Goal: Use online tool/utility: Utilize a website feature to perform a specific function

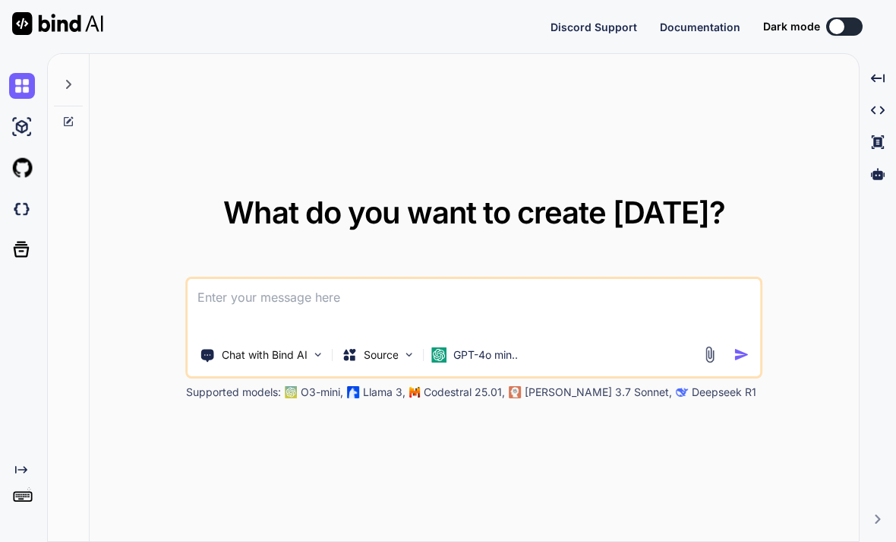
type textarea "x"
type textarea "J"
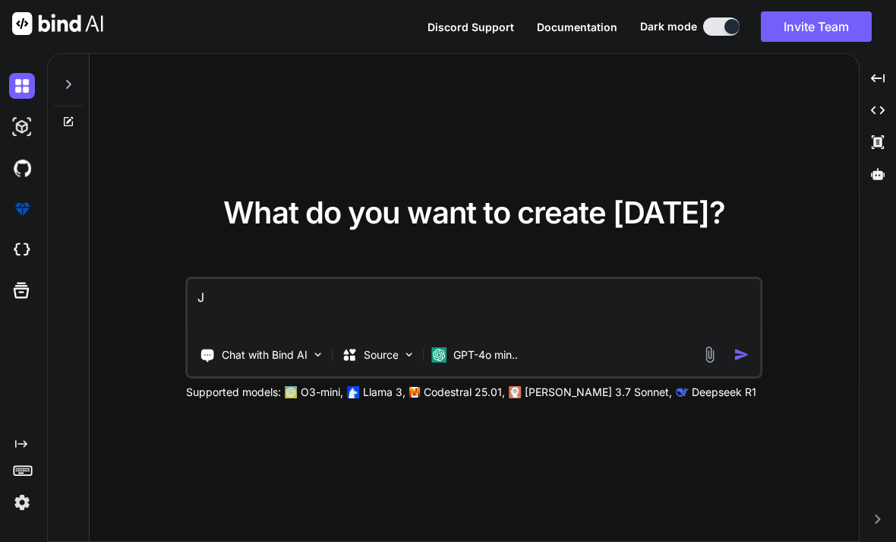
type textarea "x"
type textarea "J"
click at [744, 362] on img "button" at bounding box center [742, 354] width 16 height 16
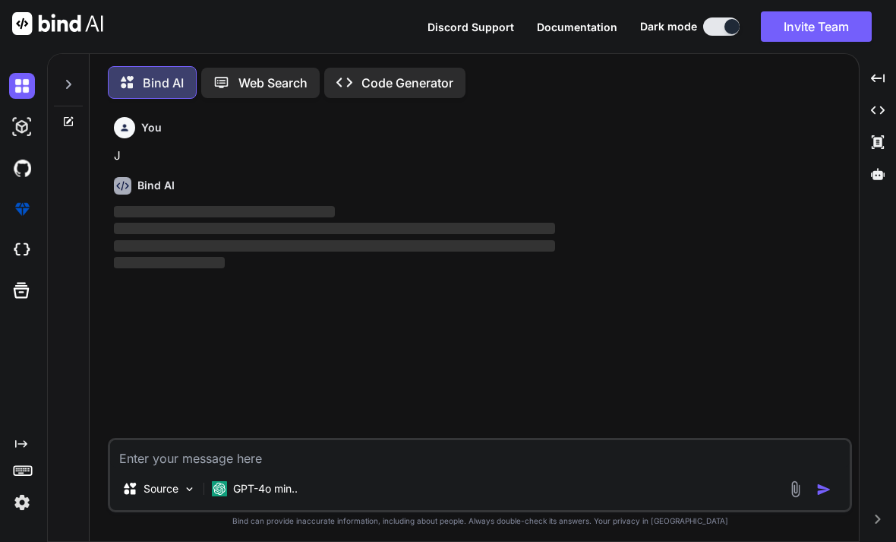
scroll to position [4, 0]
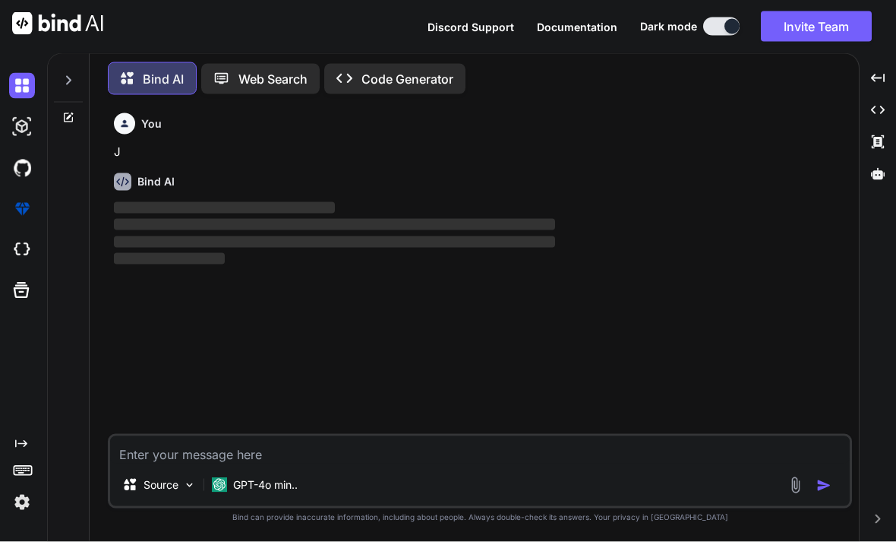
click at [174, 437] on textarea at bounding box center [480, 449] width 740 height 27
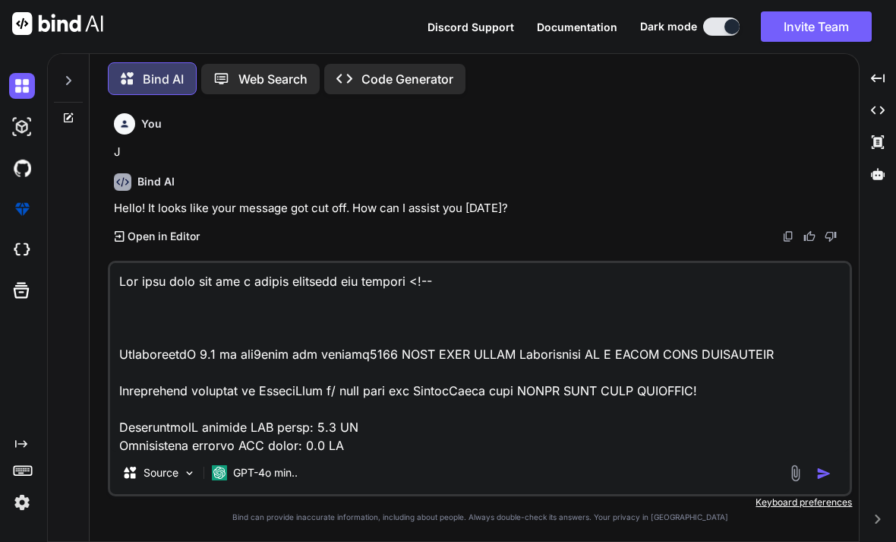
scroll to position [3540, 0]
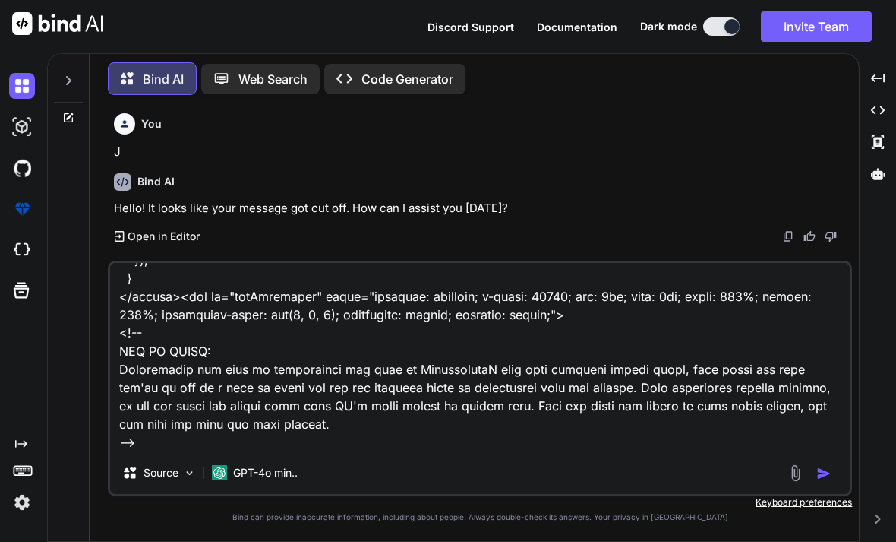
type textarea "Use this html and add a mobile joystick and buttons <!-- EaglercraftX 1.8 by la…"
click at [824, 471] on img "button" at bounding box center [824, 473] width 15 height 15
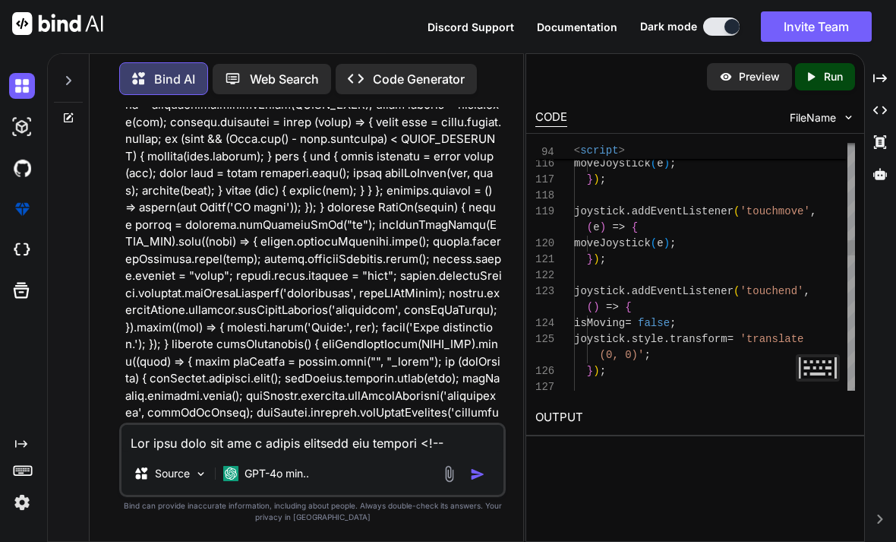
scroll to position [31, 0]
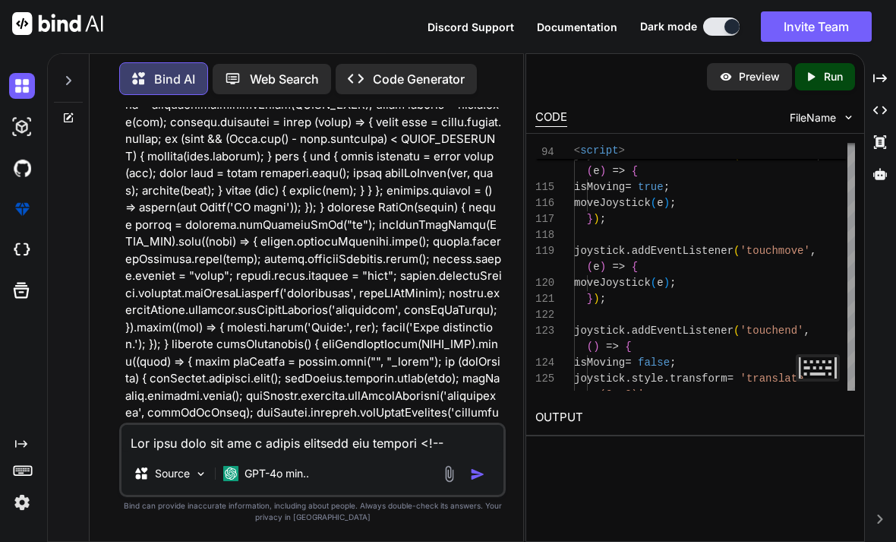
click at [211, 451] on textarea at bounding box center [313, 438] width 382 height 27
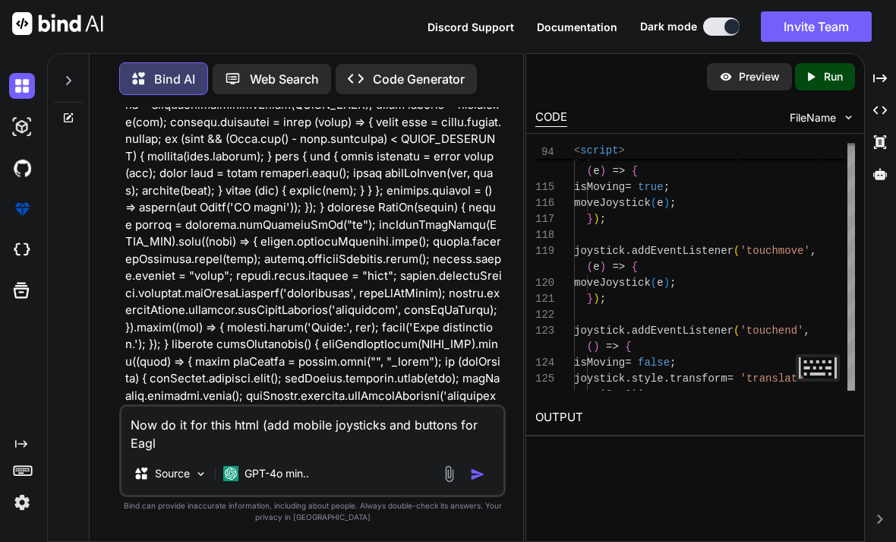
scroll to position [1072, 0]
paste textarea "<!-- YOU ARE PLAYING ON THE LATEST EAGLERCRAFT VERSION: 1.12 THIS VERSION IS ST…"
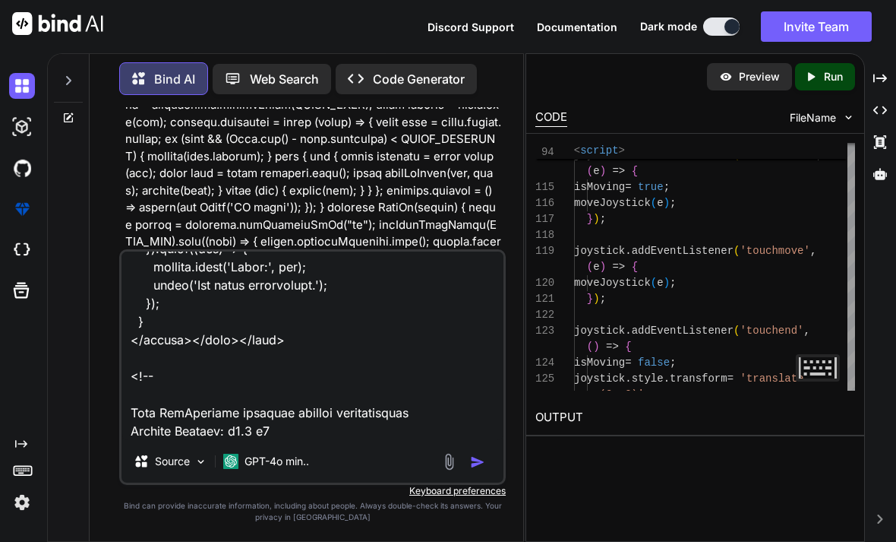
click at [470, 440] on textarea at bounding box center [313, 345] width 382 height 188
type textarea "Now do it for this html (add mobile joysticks and buttons for Eaglercraft) <!--…"
click at [478, 469] on img "button" at bounding box center [477, 461] width 15 height 15
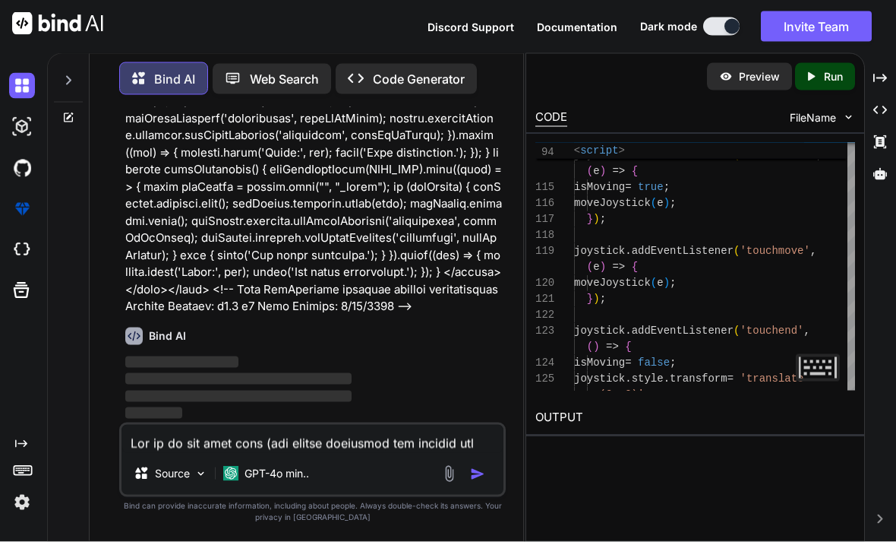
scroll to position [49, 0]
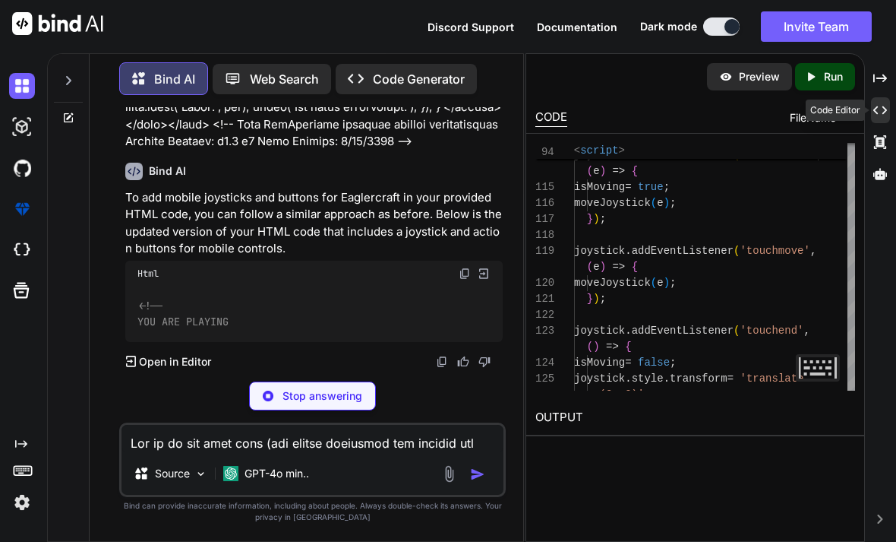
click at [877, 106] on icon at bounding box center [880, 110] width 14 height 8
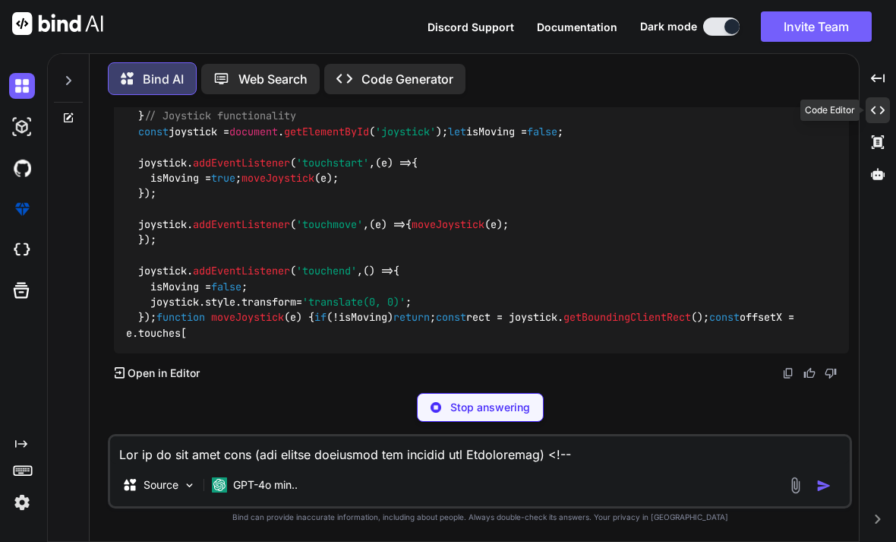
click at [883, 103] on icon "Created with Pixso." at bounding box center [878, 110] width 14 height 14
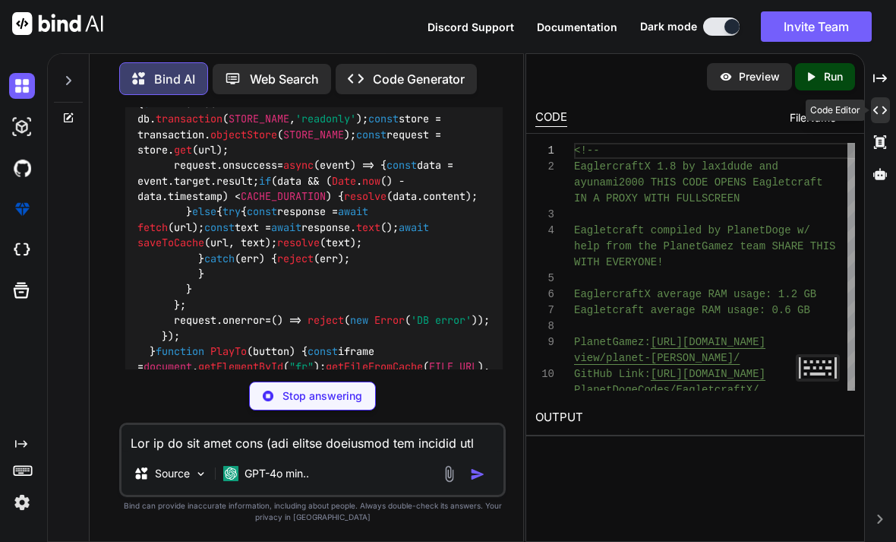
click at [873, 97] on div "Created with Pixso." at bounding box center [880, 110] width 19 height 26
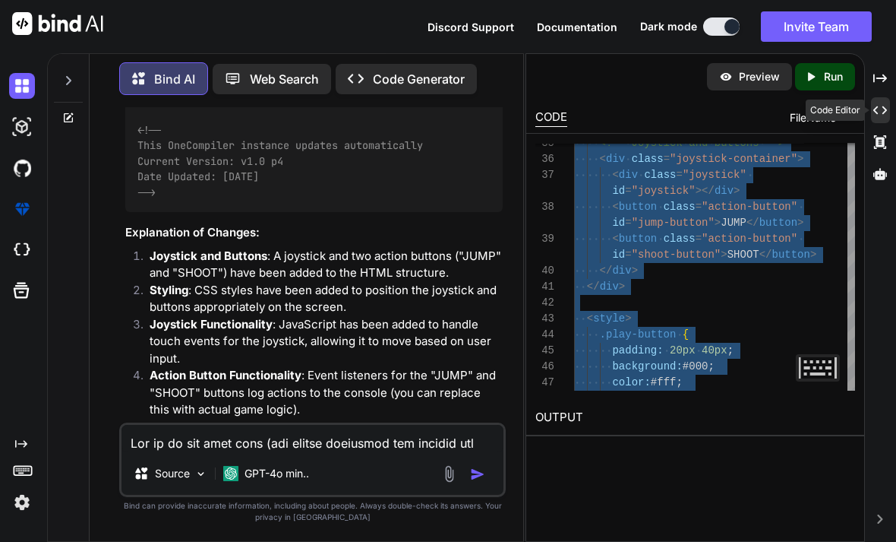
scroll to position [80, 0]
type textarea "<!-- YOU ARE PLAYING ON THE LATEST EAGLERCRAFT VERSION: 1.12 THIS VERSION IS ST…"
click at [194, 426] on textarea at bounding box center [313, 438] width 382 height 27
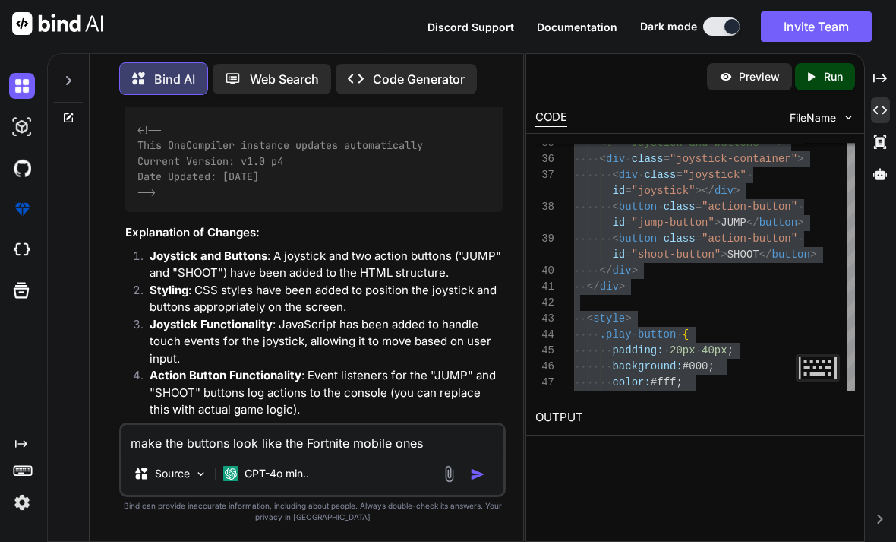
type textarea "make the buttons look like the Fortnite mobile ones"
click at [482, 467] on img "button" at bounding box center [477, 473] width 15 height 15
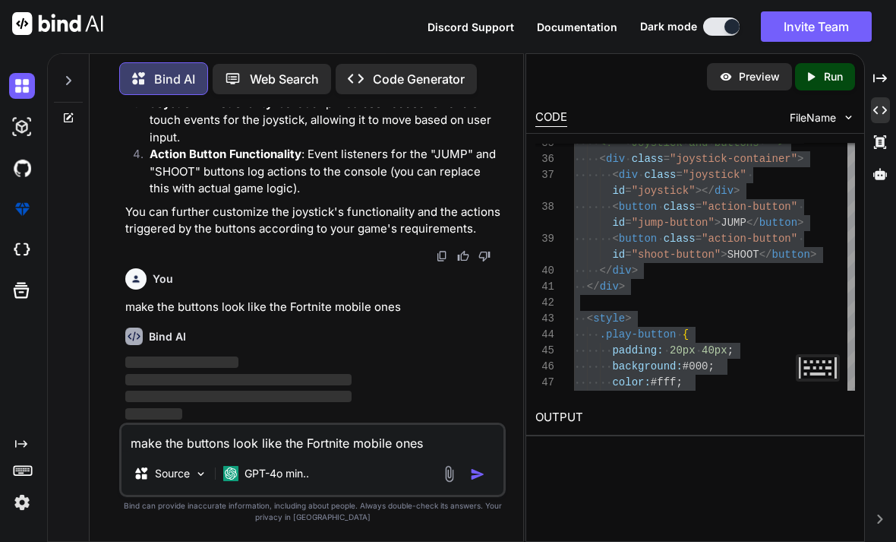
scroll to position [12664, 0]
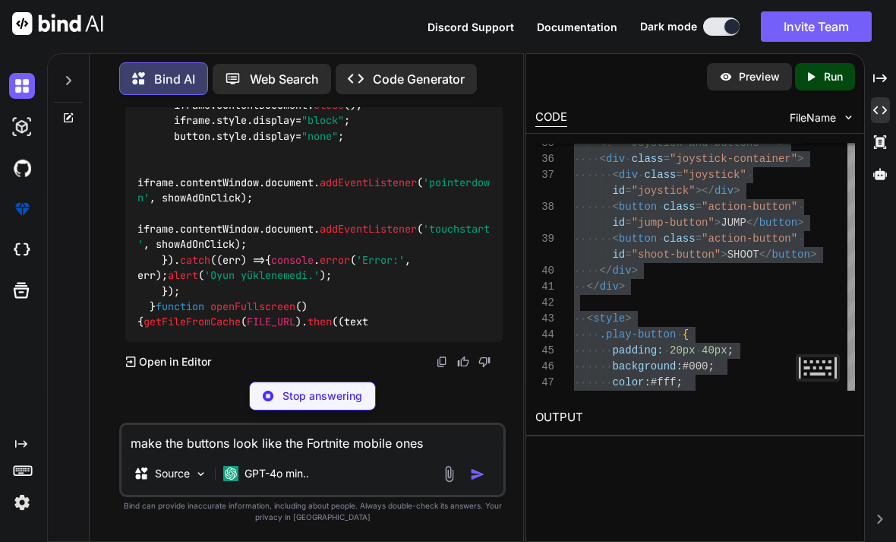
click at [175, 433] on textarea "make the buttons look like the Fortnite mobile ones" at bounding box center [313, 438] width 382 height 27
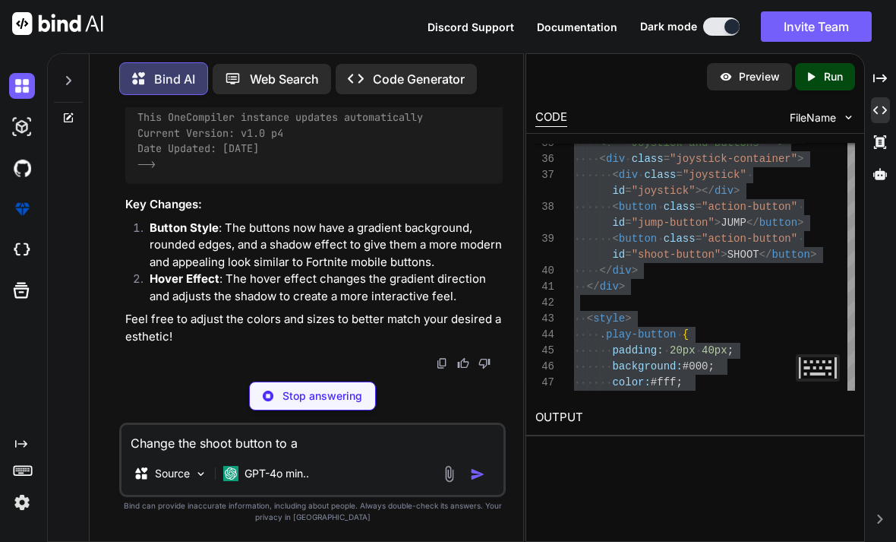
scroll to position [16205, 0]
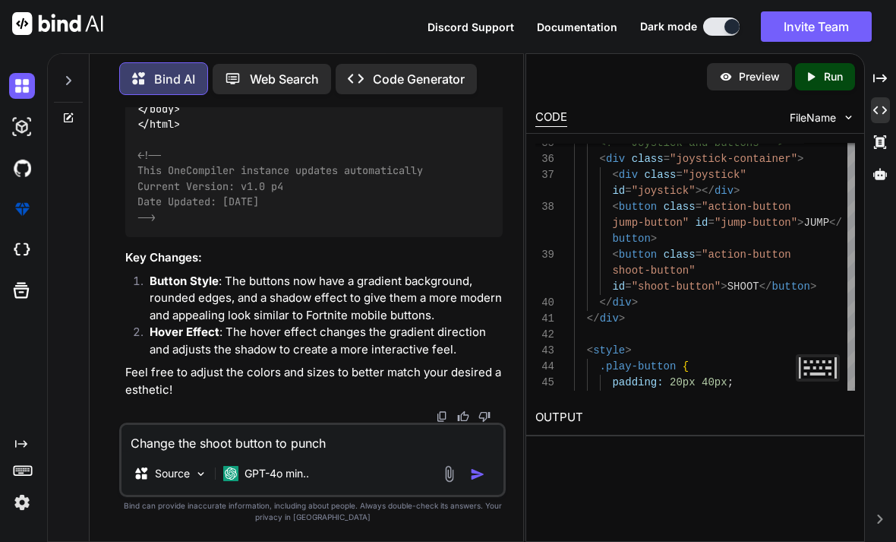
type textarea "Change the shoot button to punch"
click at [474, 479] on img "button" at bounding box center [477, 473] width 15 height 15
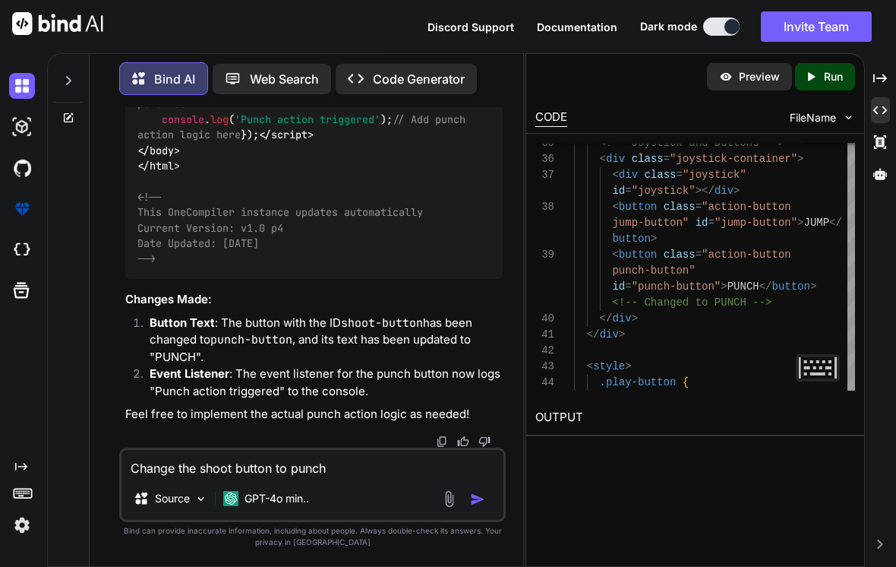
scroll to position [22709, 0]
click at [178, 451] on textarea "Change the shoot button to punch" at bounding box center [313, 463] width 382 height 27
type textarea "M"
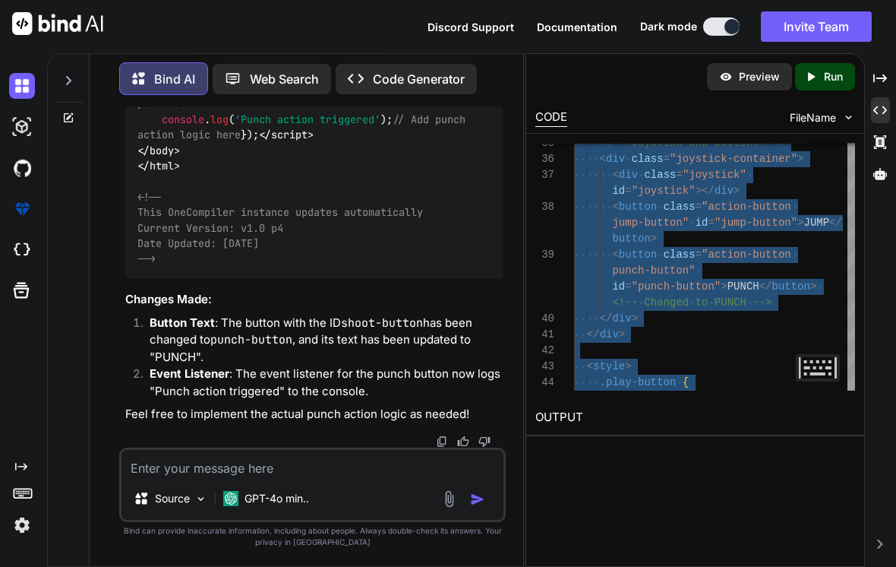
type textarea "<!-- YOU ARE PLAYING ON THE LATEST EAGLERCRAFT VERSION: 1.12 THIS VERSION IS ST…"
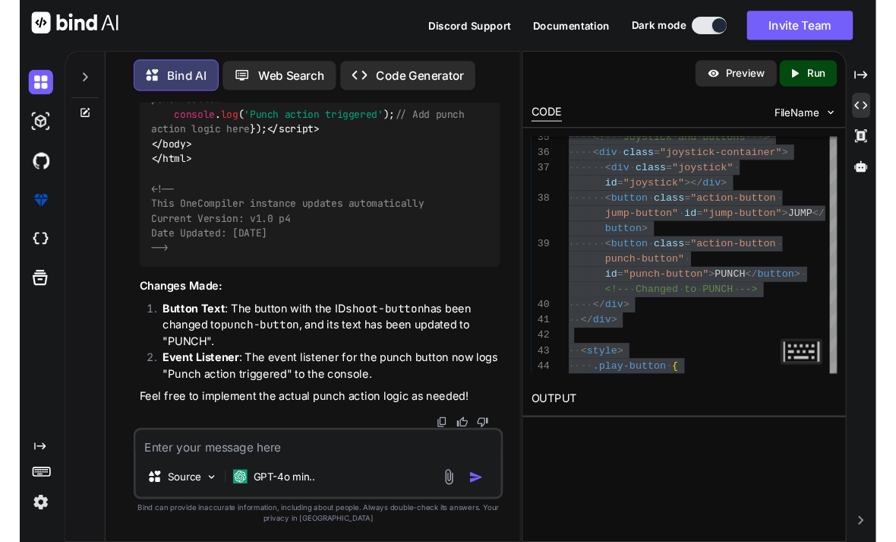
scroll to position [49, 0]
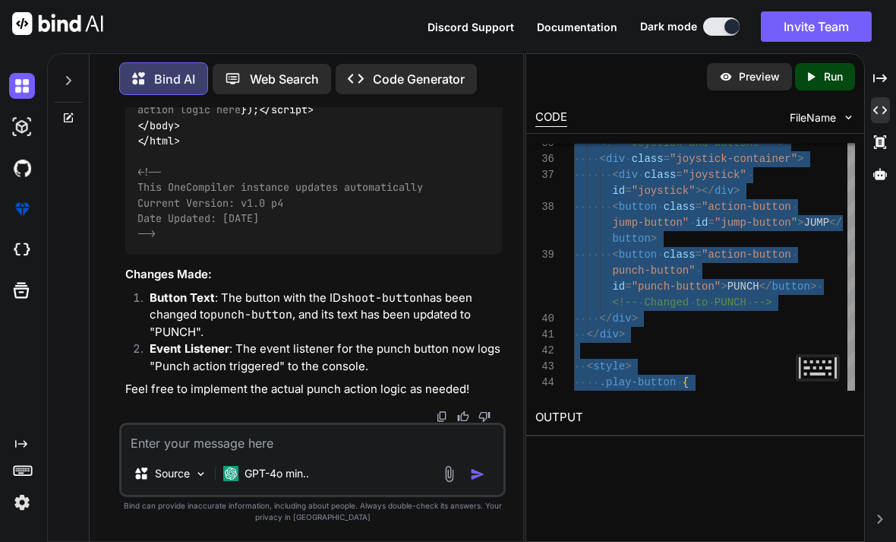
click at [212, 444] on textarea at bounding box center [313, 438] width 382 height 27
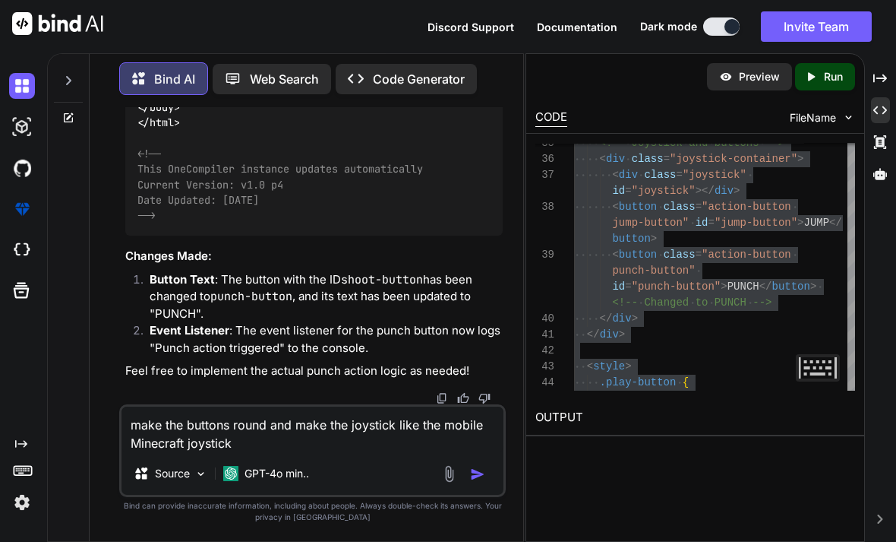
type textarea "make the buttons round and make the joystick like the mobile Minecraft joystick"
click at [470, 466] on img "button" at bounding box center [477, 473] width 15 height 15
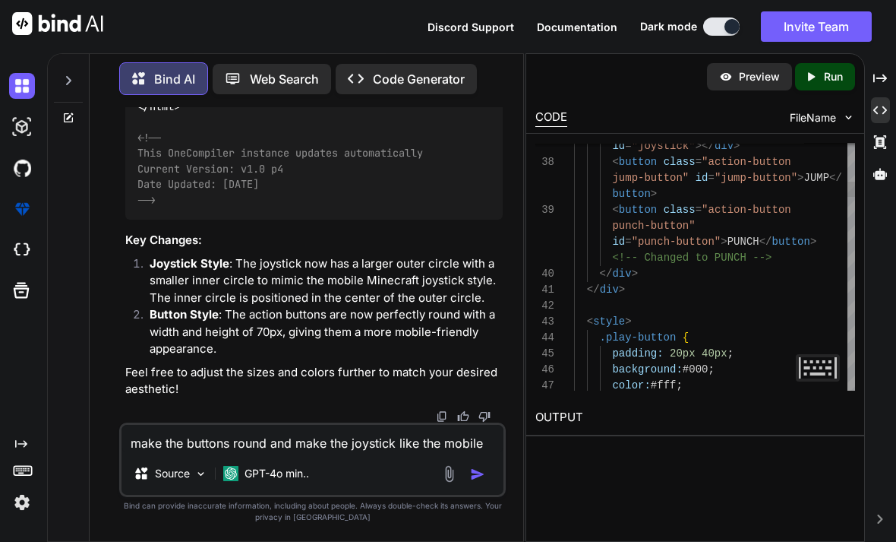
scroll to position [28078, 0]
click at [179, 440] on textarea "make the buttons round and make the joystick like the mobile Minecraft joystick" at bounding box center [313, 438] width 382 height 27
type textarea "Edit the whole Eaglercraft into what ever you choose"
click at [479, 468] on img "button" at bounding box center [477, 473] width 15 height 15
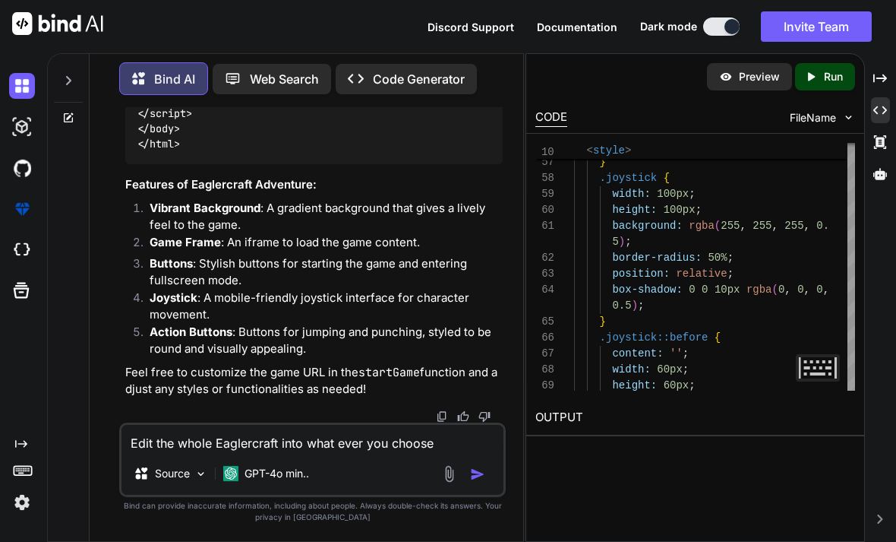
scroll to position [128, 0]
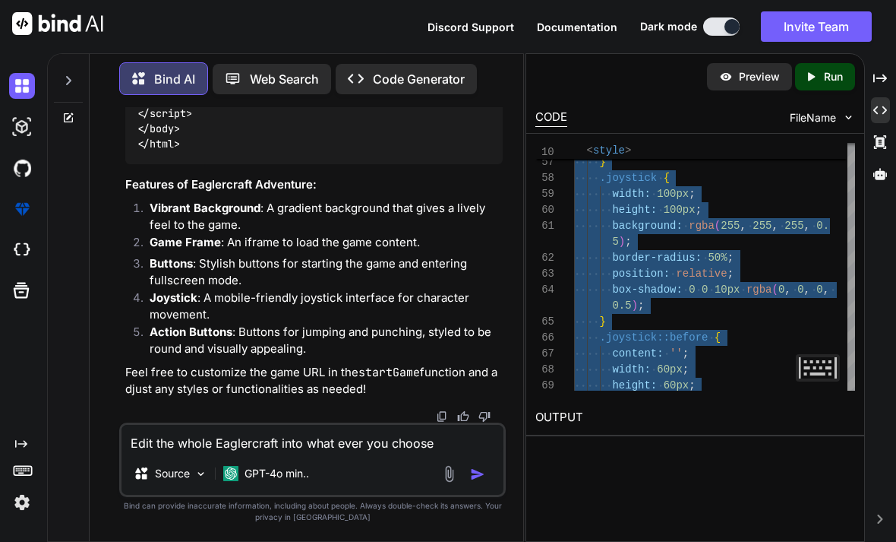
type textarea "<!-- Welcome to Eaglercraft Adventure! This is a fun and interactive game exper…"
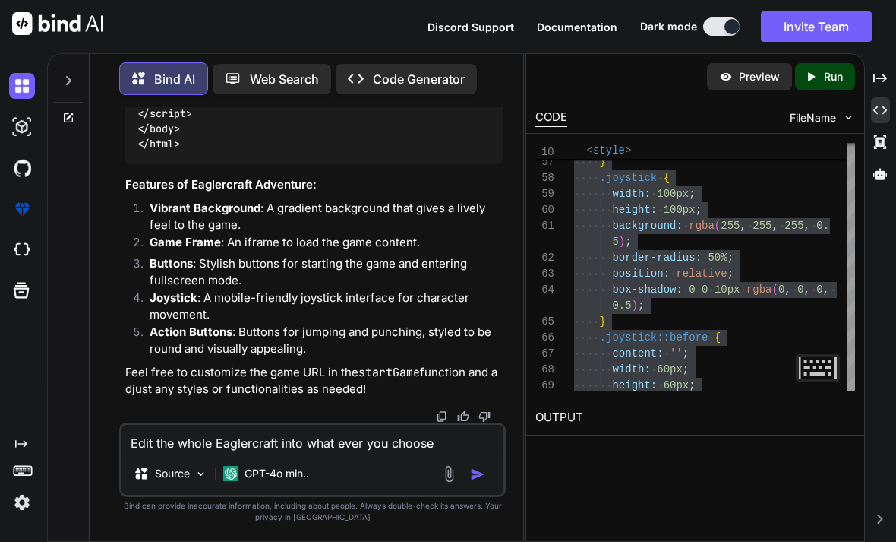
click at [288, 452] on div "Edit the whole Eaglercraft into what ever you choose Source GPT-4o min.." at bounding box center [312, 459] width 387 height 74
click at [280, 445] on textarea "Edit the whole Eaglercraft into what ever you choose" at bounding box center [313, 438] width 382 height 27
type textarea "Add the original html for Eaglercraft into the window"
click at [483, 475] on img "button" at bounding box center [477, 473] width 15 height 15
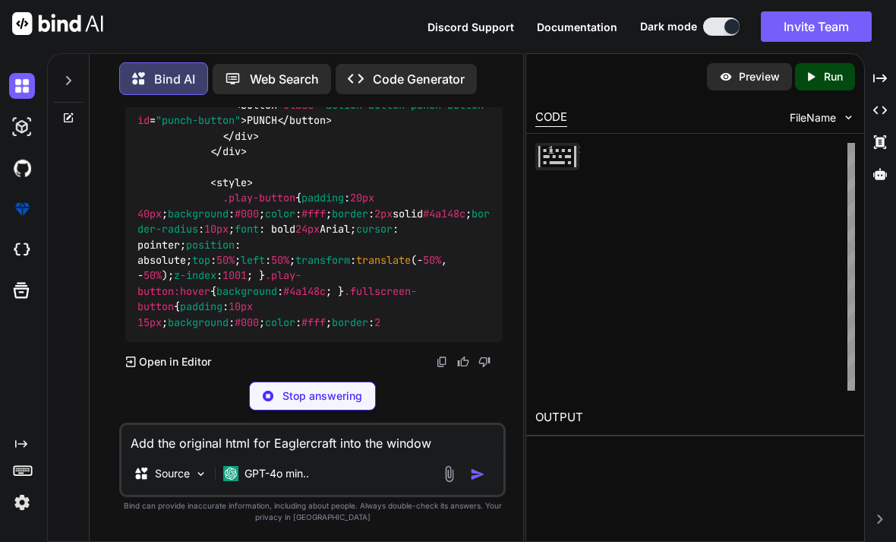
scroll to position [24, 0]
